Goal: Task Accomplishment & Management: Use online tool/utility

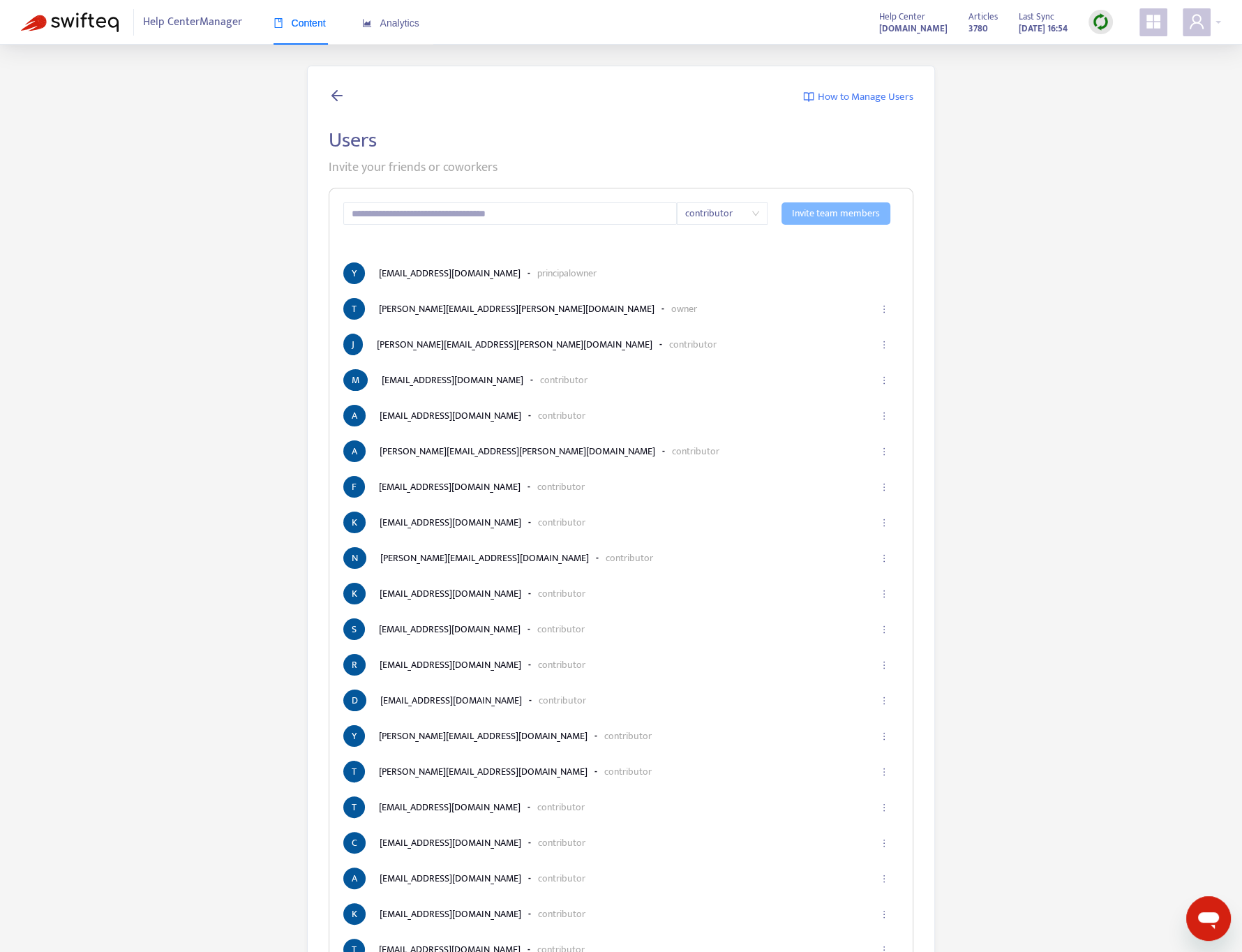
click at [57, 22] on img at bounding box center [70, 22] width 98 height 20
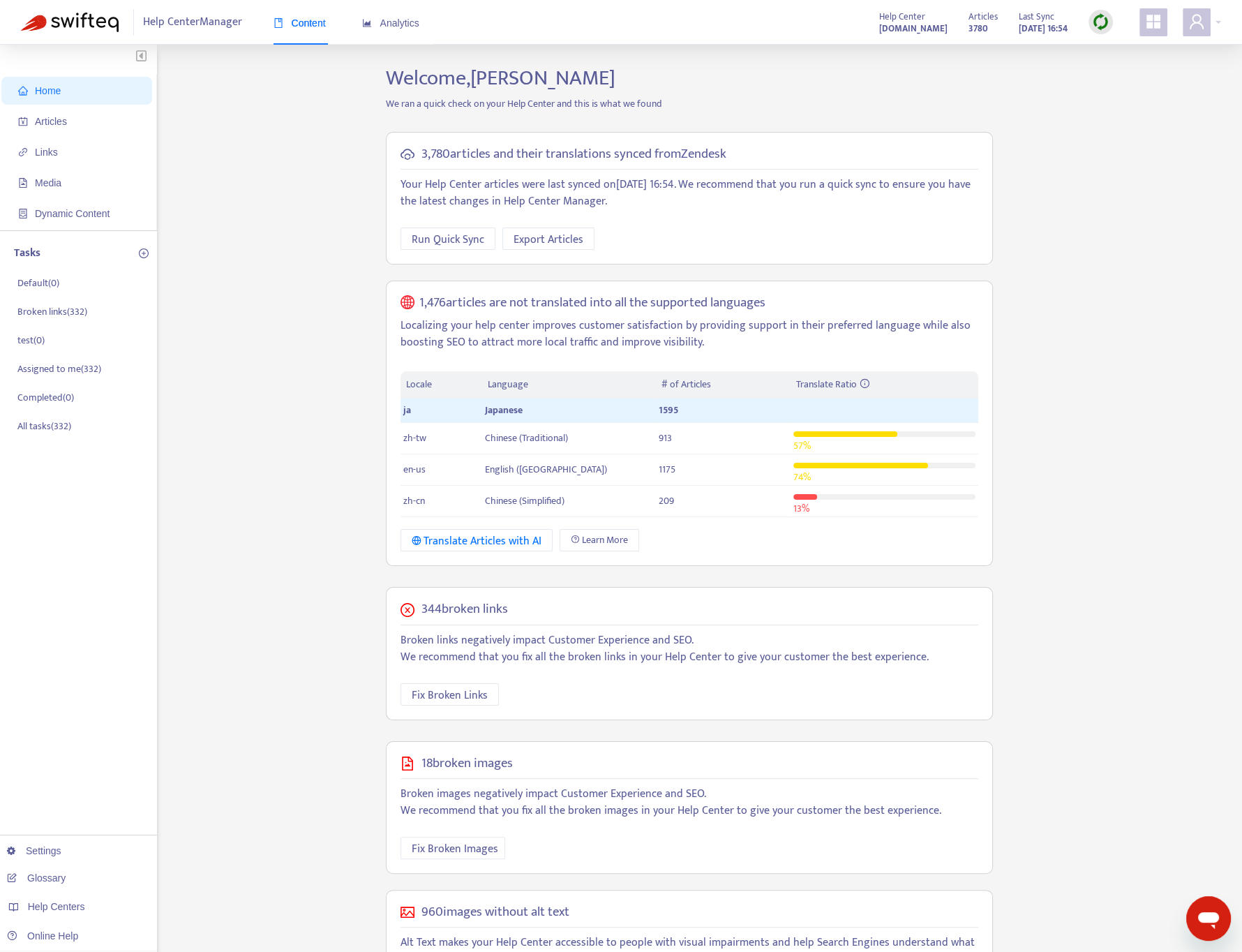
click at [1097, 16] on img at bounding box center [1101, 22] width 17 height 17
click at [1119, 51] on link "Quick Sync" at bounding box center [1130, 51] width 59 height 16
click at [1096, 17] on img at bounding box center [1101, 22] width 17 height 17
click at [1110, 48] on link "Quick Sync" at bounding box center [1130, 51] width 59 height 16
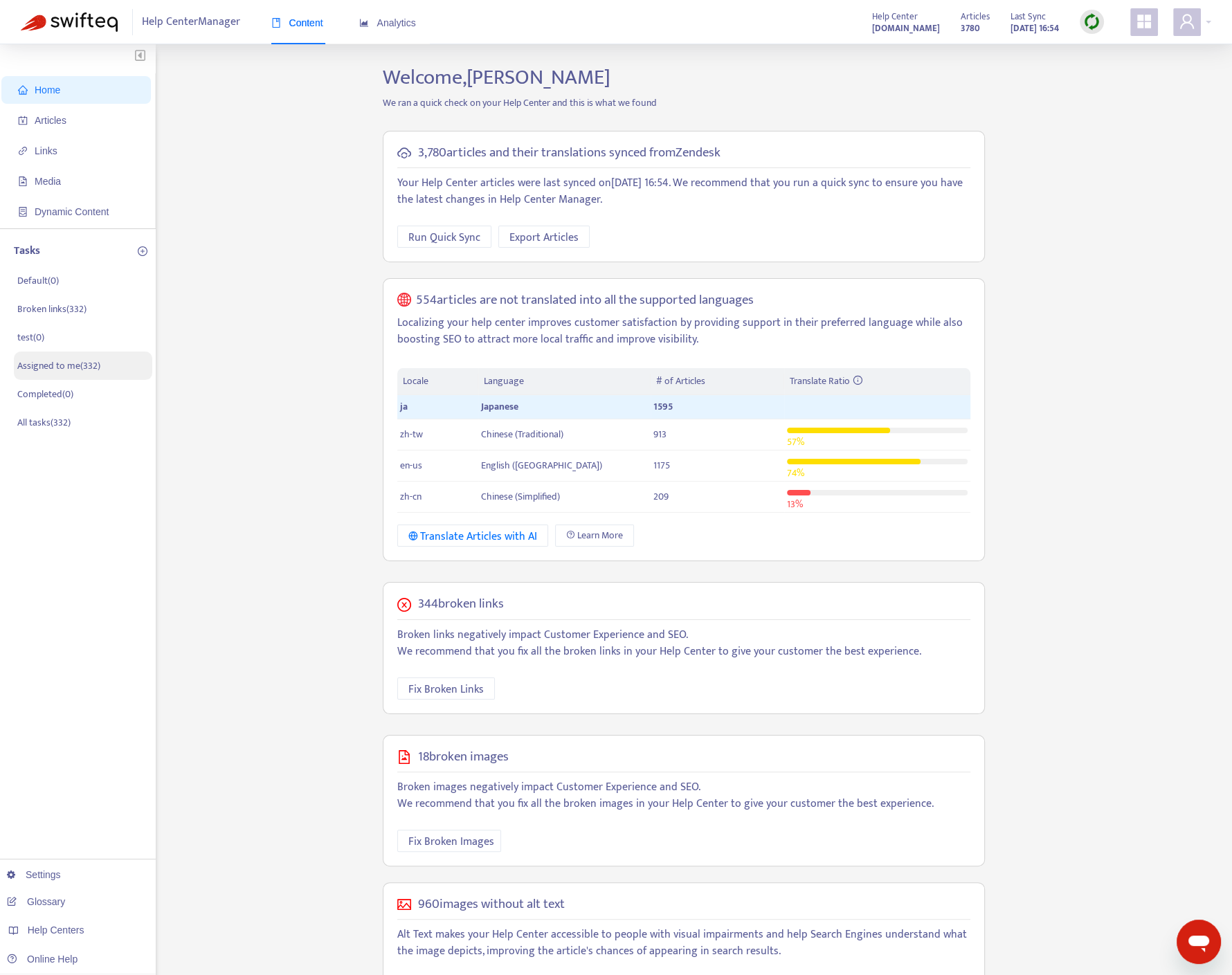
click at [132, 371] on li "Assigned to me ( 332 )" at bounding box center [83, 365] width 139 height 28
